Goal: Task Accomplishment & Management: Use online tool/utility

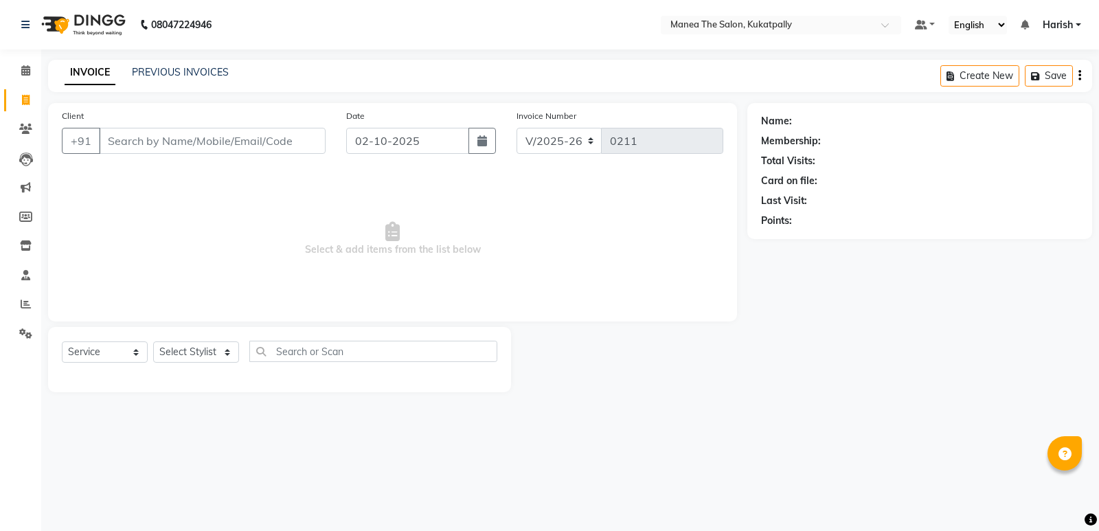
select select "5471"
select select "service"
drag, startPoint x: 633, startPoint y: 415, endPoint x: 421, endPoint y: 269, distance: 257.4
click at [633, 415] on div "08047224946 Select Location × Manea The Salon, Kukatpally Default Panel My Pane…" at bounding box center [549, 265] width 1099 height 531
click at [284, 144] on input "Client" at bounding box center [212, 141] width 227 height 26
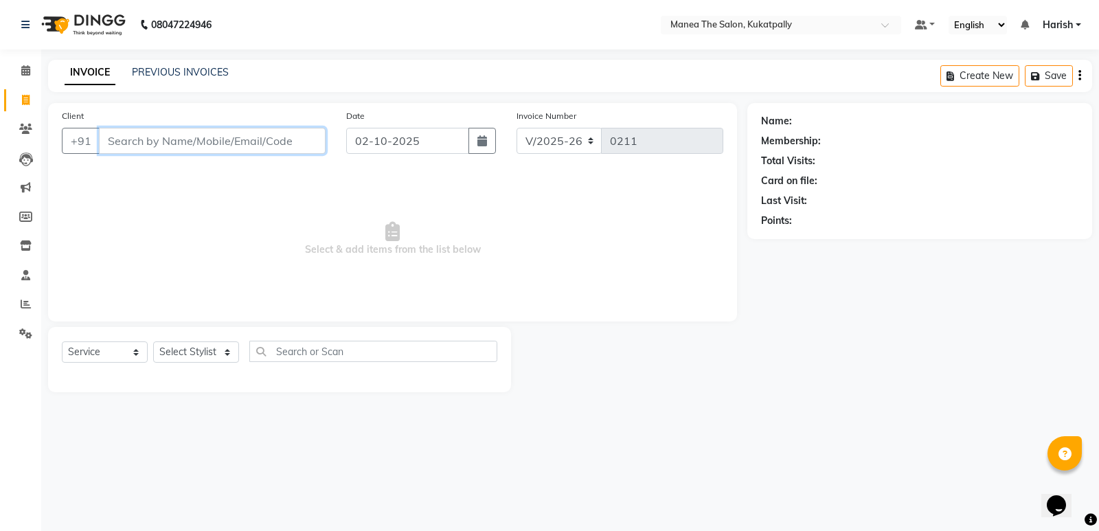
click at [225, 138] on input "Client" at bounding box center [212, 141] width 227 height 26
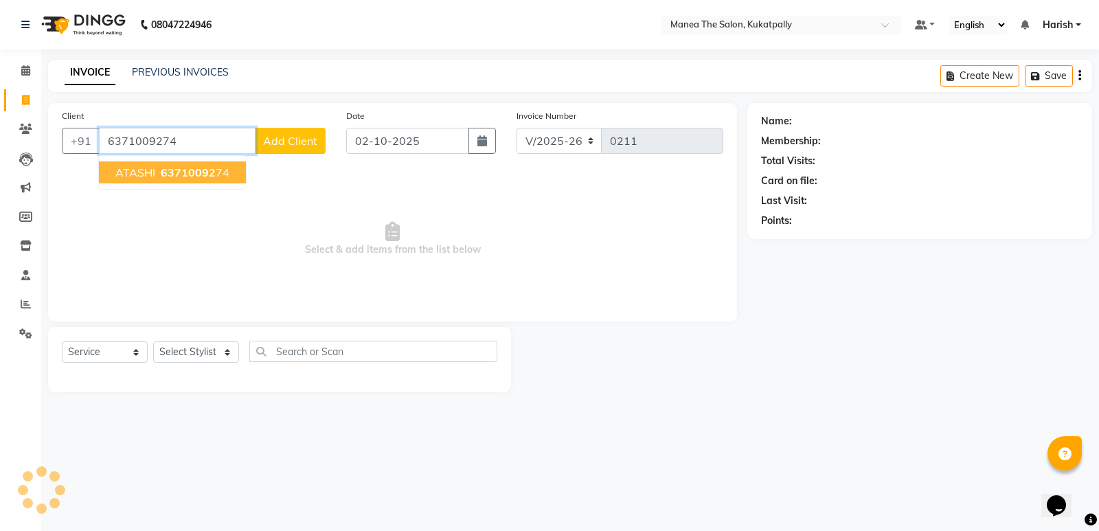
type input "6371009274"
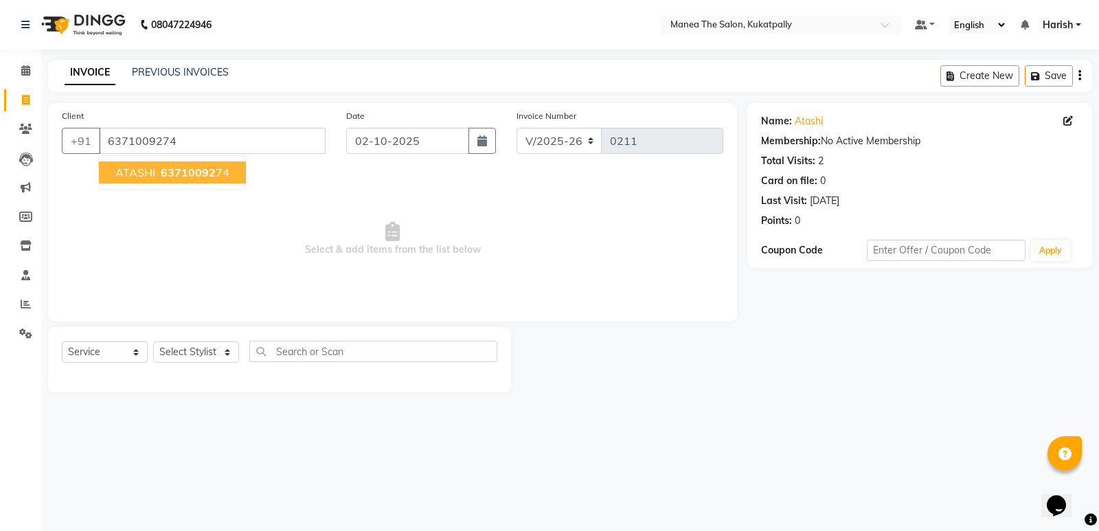
click at [777, 161] on div "Total Visits:" at bounding box center [788, 161] width 54 height 14
click at [273, 128] on input "6371009274" at bounding box center [212, 141] width 227 height 26
click at [572, 23] on nav "08047224946 Select Location × Manea The Salon, Kukatpally Default Panel My Pane…" at bounding box center [549, 24] width 1099 height 49
click at [1076, 21] on link "Harish" at bounding box center [1062, 25] width 38 height 14
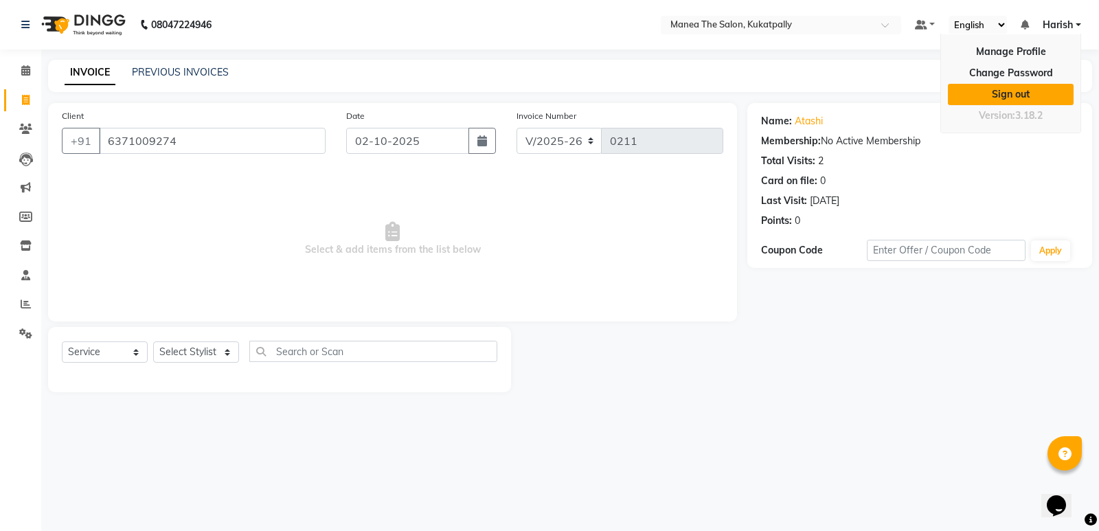
click at [1027, 95] on link "Sign out" at bounding box center [1011, 94] width 126 height 21
